Goal: Transaction & Acquisition: Purchase product/service

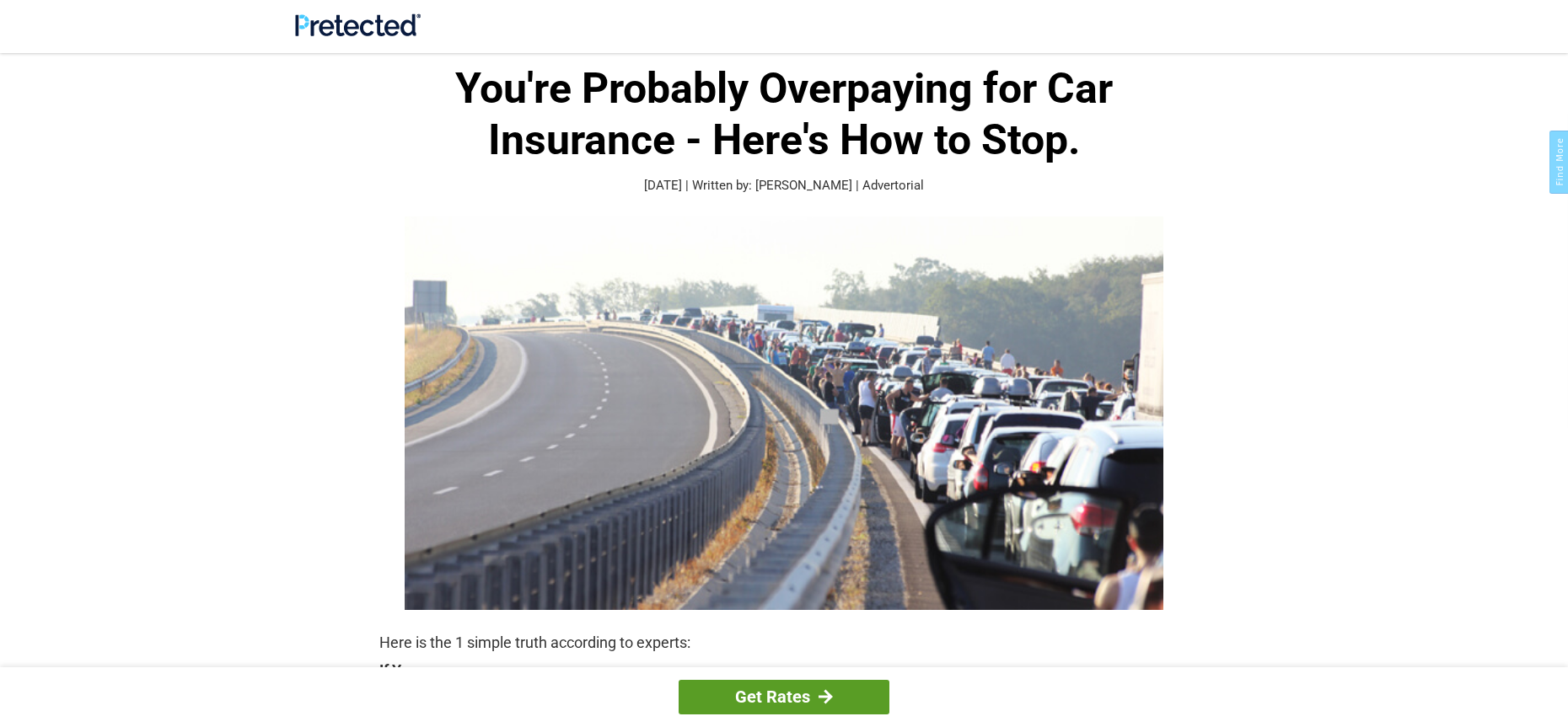
click at [787, 688] on link "Get Rates" at bounding box center [784, 697] width 211 height 35
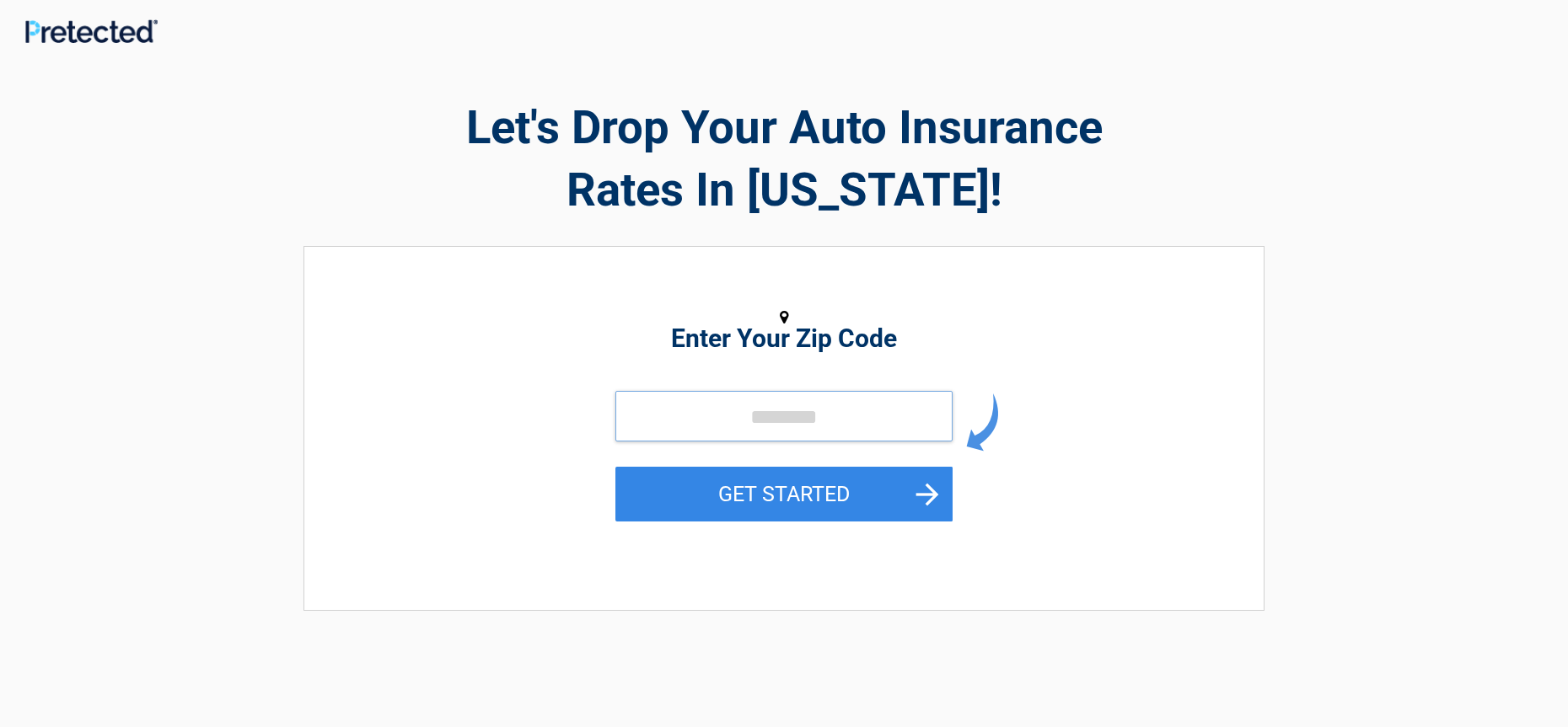
click at [698, 417] on input "tel" at bounding box center [783, 416] width 337 height 51
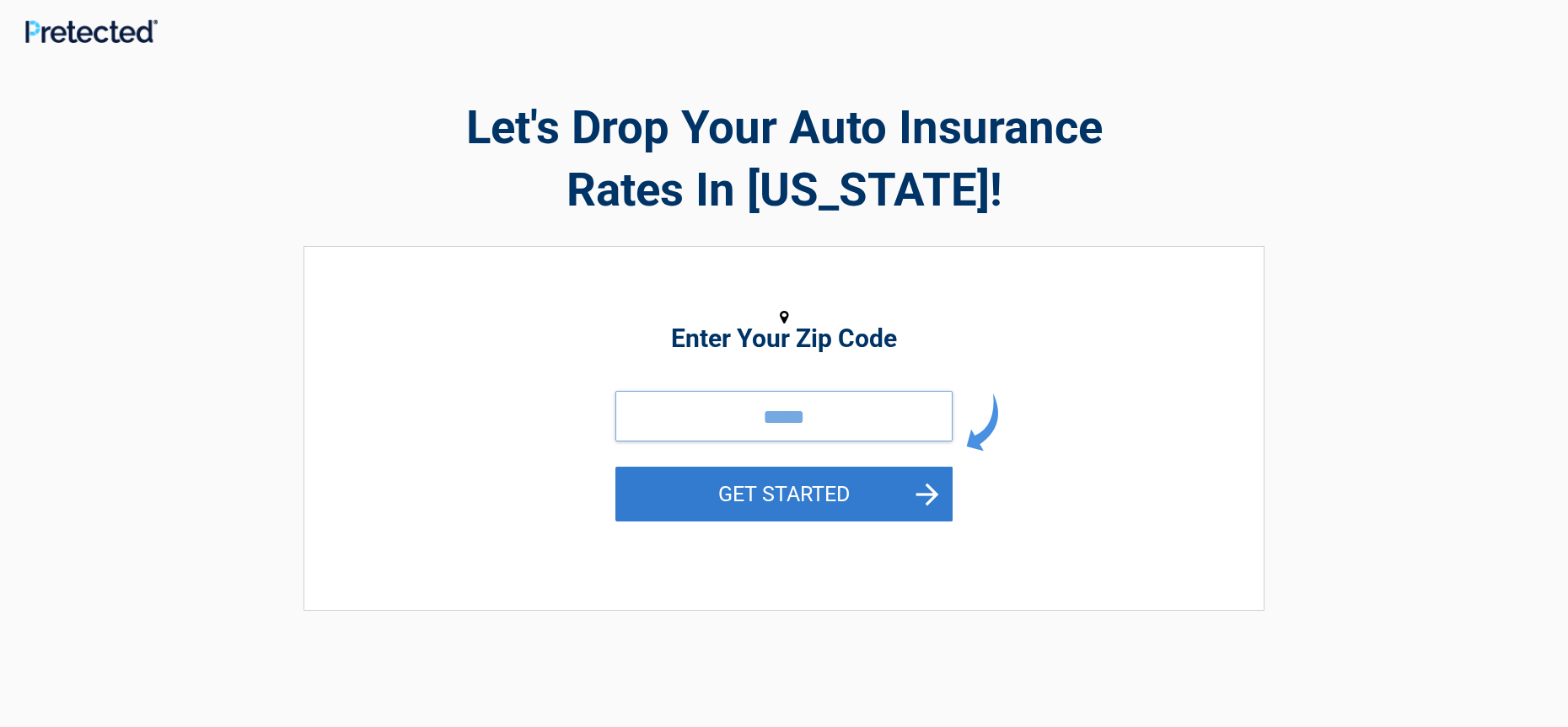
type input "*****"
click at [810, 488] on button "GET STARTED" at bounding box center [783, 494] width 337 height 55
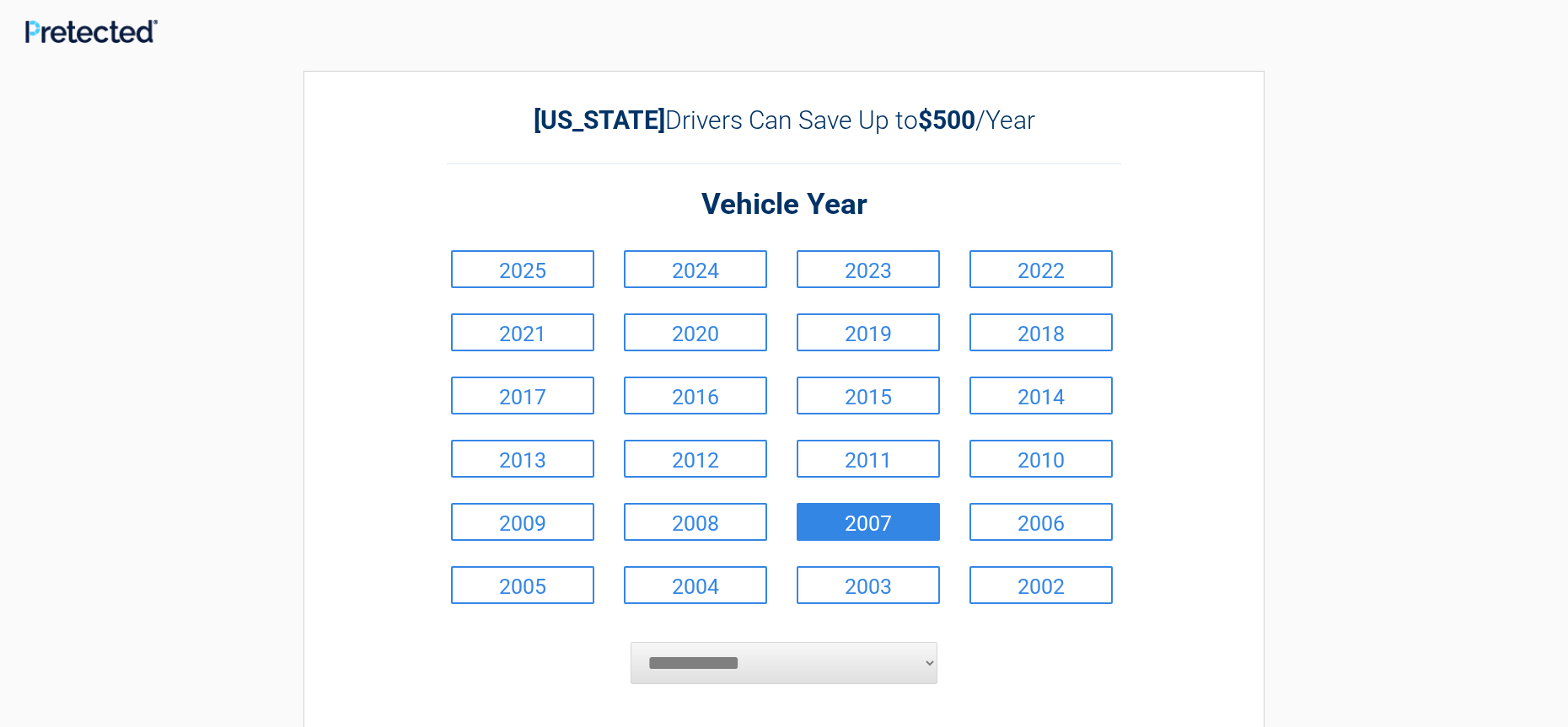
click at [852, 515] on link "2007" at bounding box center [868, 522] width 143 height 38
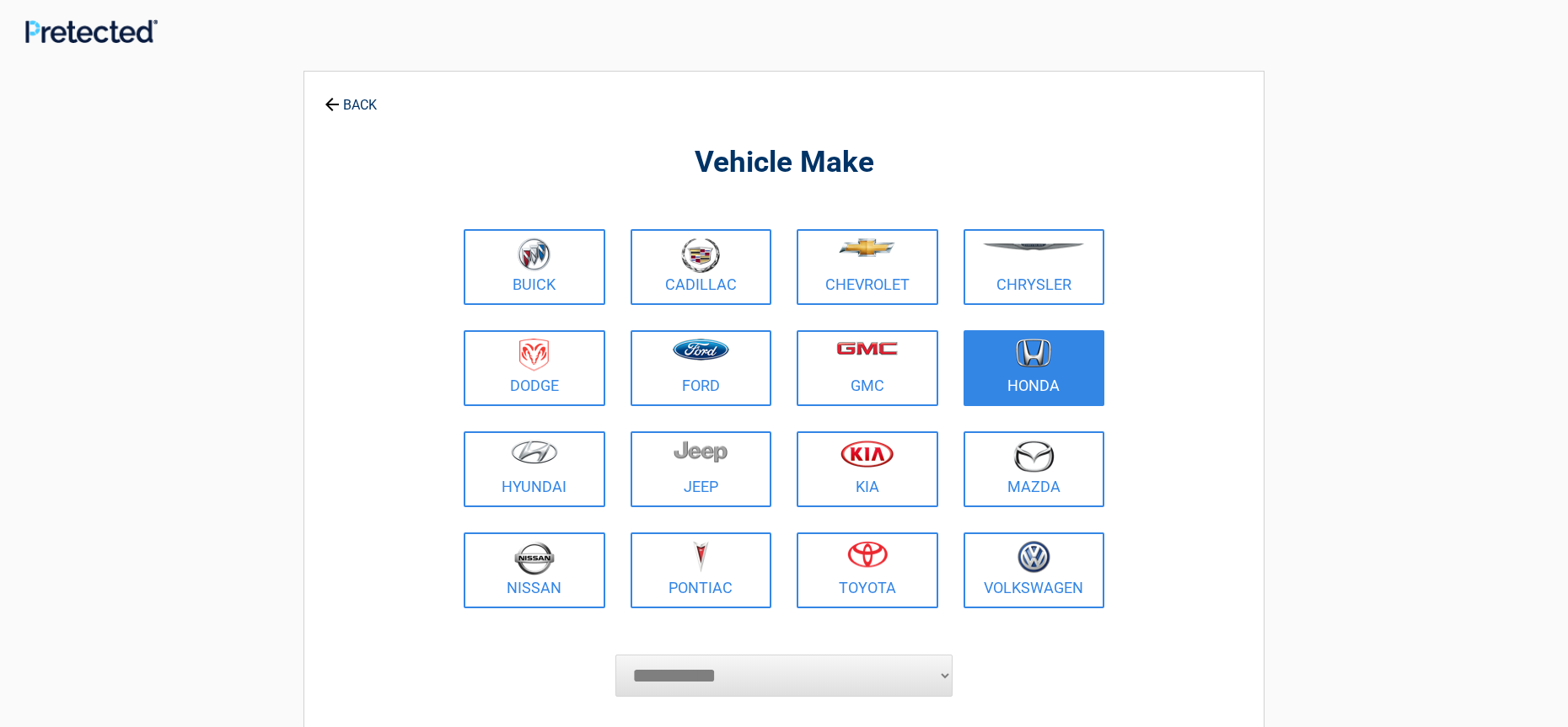
click at [1031, 354] on img at bounding box center [1033, 354] width 36 height 30
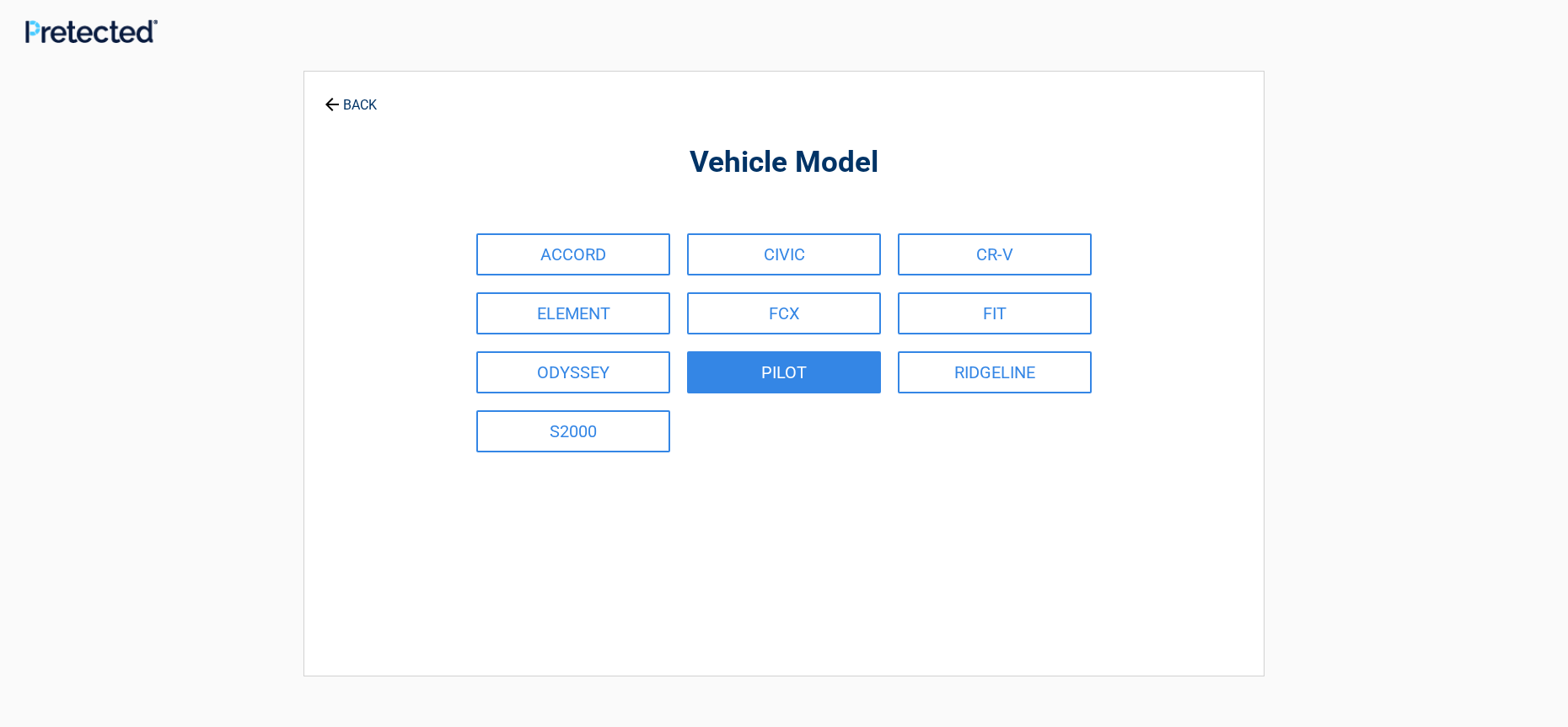
click at [787, 368] on link "PILOT" at bounding box center [784, 372] width 194 height 42
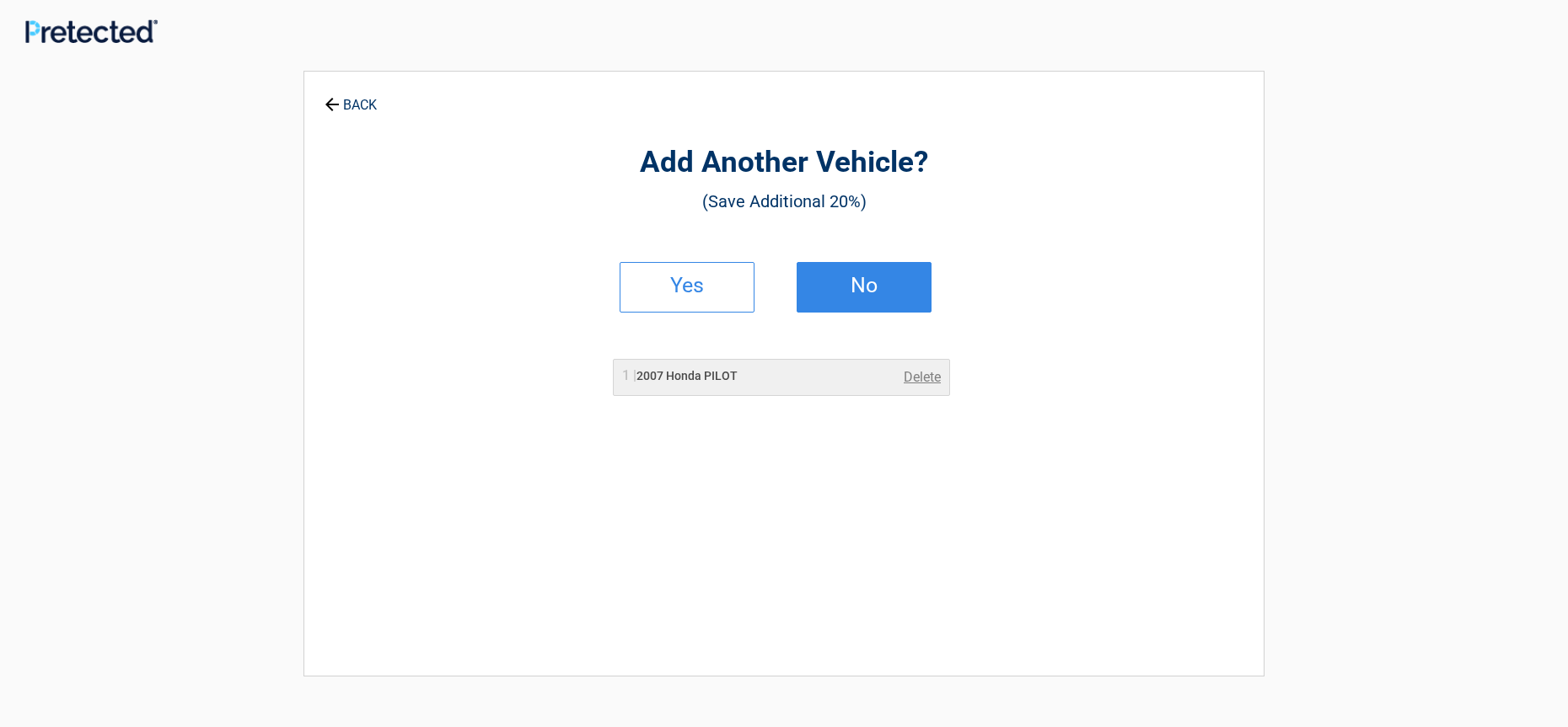
click at [859, 282] on h2 "No" at bounding box center [864, 286] width 99 height 12
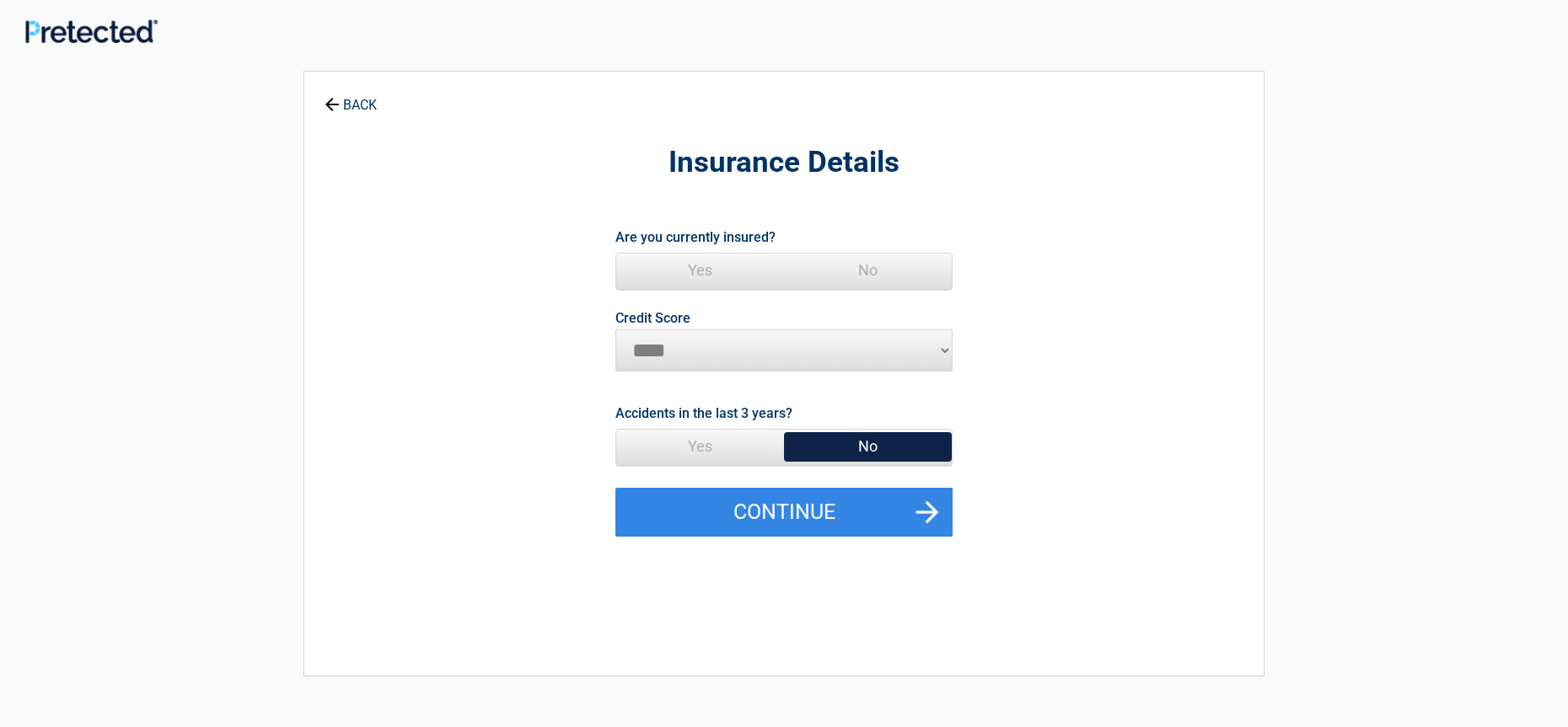
click at [694, 260] on span "Yes" at bounding box center [700, 270] width 168 height 34
